Goal: Information Seeking & Learning: Learn about a topic

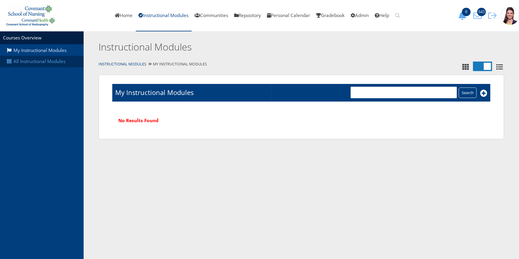
click at [39, 57] on link "All Instructional Modules" at bounding box center [42, 61] width 84 height 11
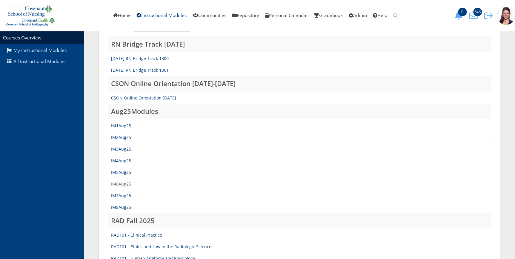
scroll to position [81, 0]
click at [117, 159] on link "IM4Aug25" at bounding box center [121, 160] width 20 height 6
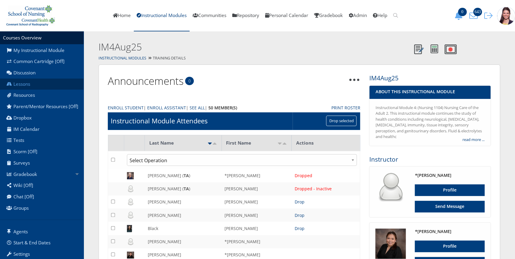
click at [17, 82] on link "Lessons" at bounding box center [42, 84] width 84 height 11
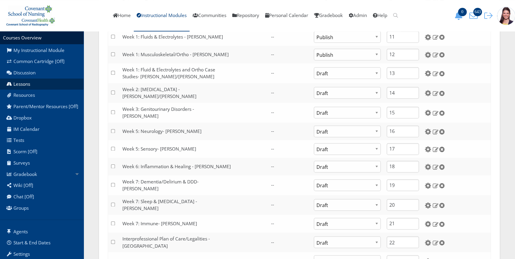
scroll to position [325, 0]
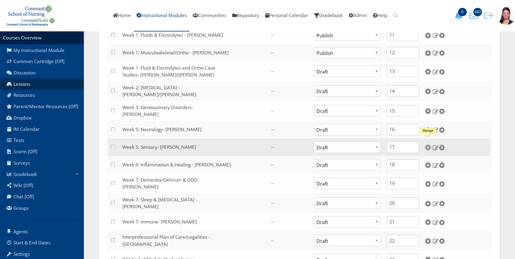
click at [425, 144] on img at bounding box center [428, 147] width 6 height 6
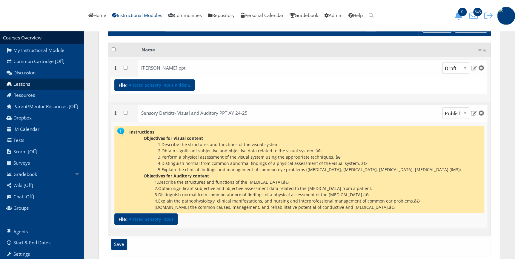
scroll to position [101, 0]
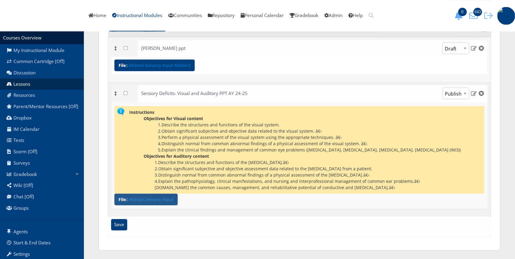
click at [152, 199] on link "Altered Sensory Input" at bounding box center [150, 199] width 45 height 4
click at [26, 86] on link "Lessons" at bounding box center [42, 84] width 84 height 11
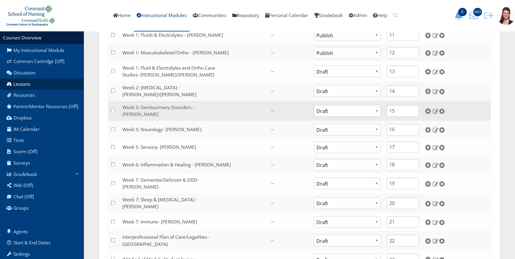
scroll to position [299, 0]
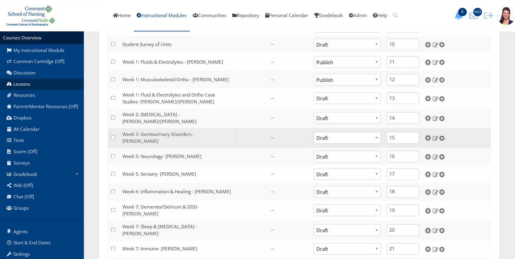
click at [162, 134] on link "Week 3: Genitourinary Disorders - [PERSON_NAME]" at bounding box center [158, 137] width 72 height 13
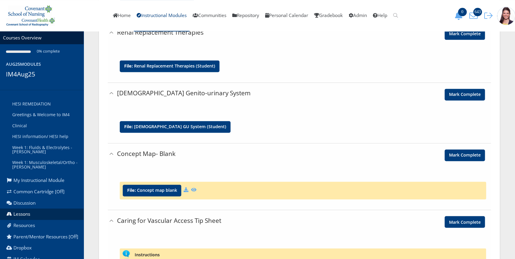
scroll to position [380, 0]
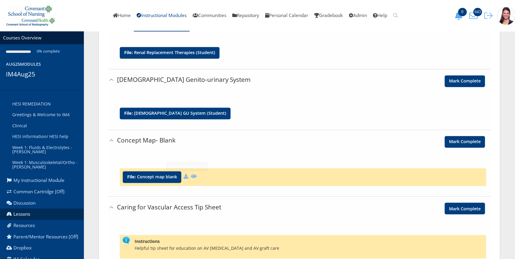
click at [188, 176] on icon at bounding box center [186, 176] width 5 height 5
